Goal: Communication & Community: Participate in discussion

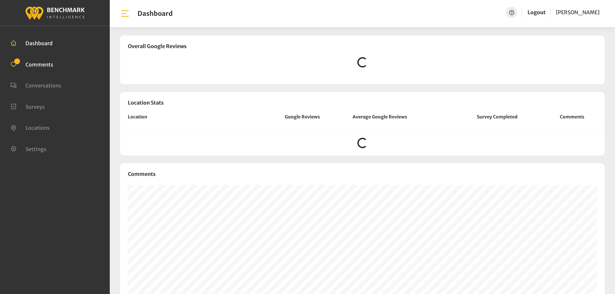
click at [50, 64] on span "Comments" at bounding box center [40, 64] width 28 height 6
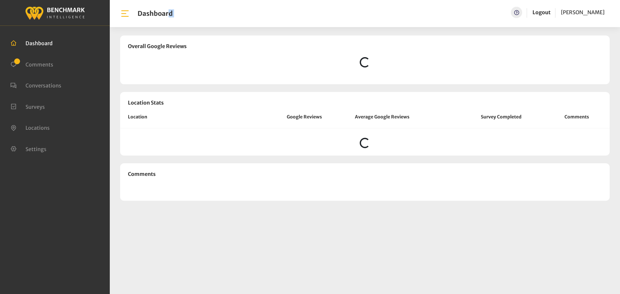
click at [272, 13] on div "Dashboard Help Logout [PERSON_NAME] Overall Google Reviews Loading... Location …" at bounding box center [310, 147] width 620 height 294
